Goal: Find specific page/section: Find specific page/section

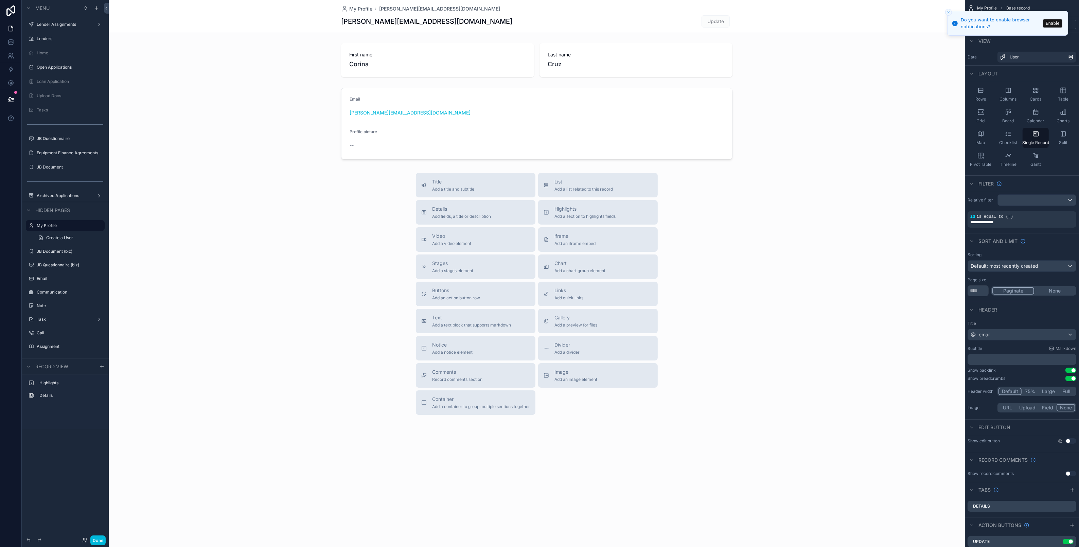
click at [53, 24] on label "Lender Assignments" at bounding box center [64, 24] width 54 height 5
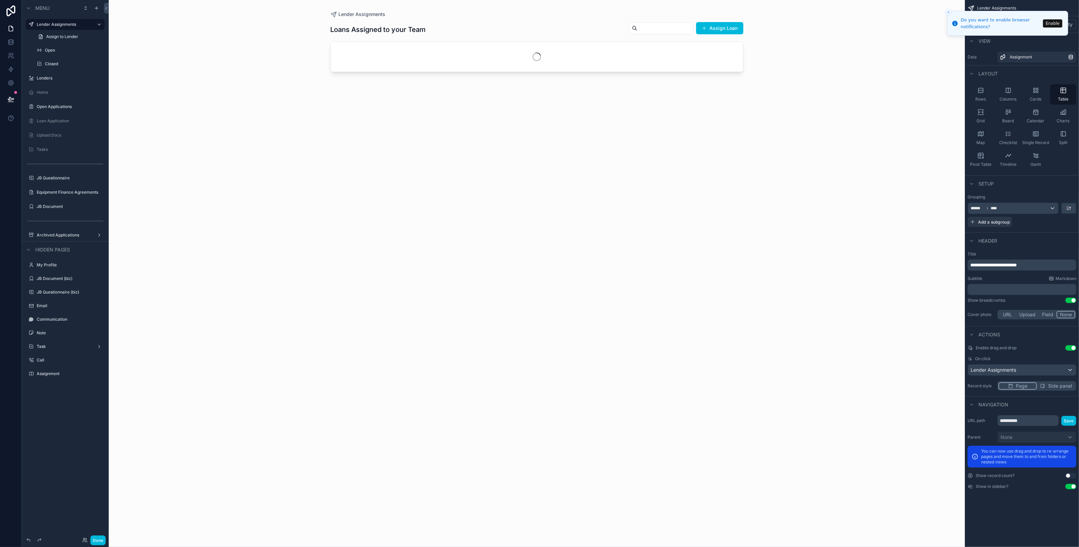
click at [55, 48] on label "Open" at bounding box center [73, 50] width 56 height 5
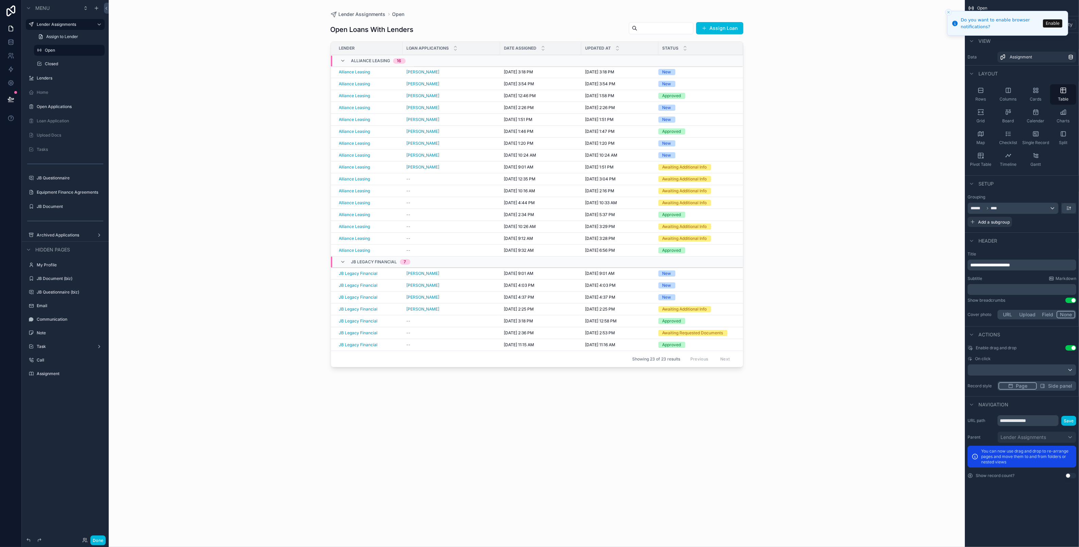
click at [391, 72] on div "scrollable content" at bounding box center [537, 269] width 435 height 539
click at [464, 70] on div "[PERSON_NAME]" at bounding box center [451, 71] width 89 height 5
